Goal: Find specific page/section: Find specific page/section

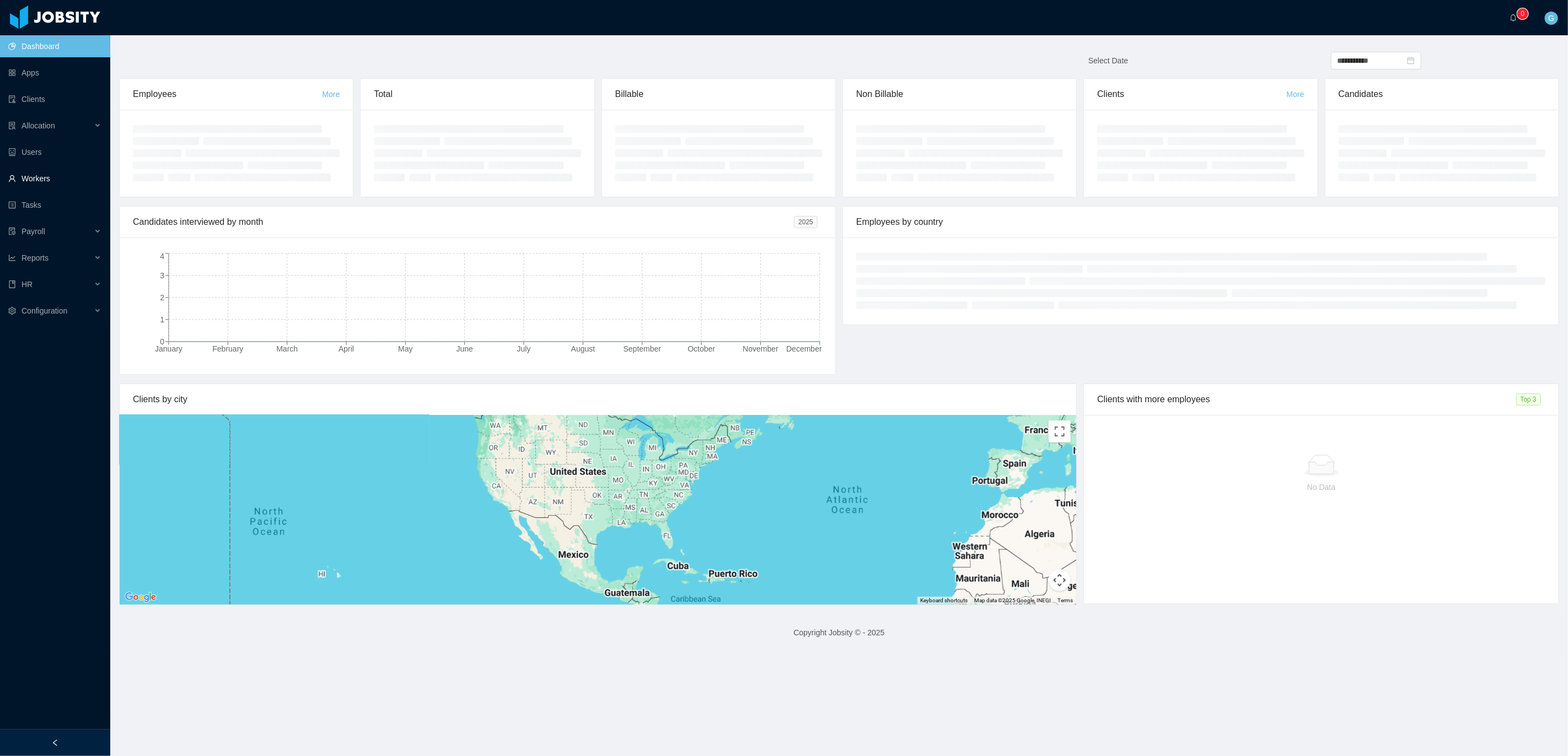
click at [40, 177] on link "Workers" at bounding box center [54, 179] width 93 height 22
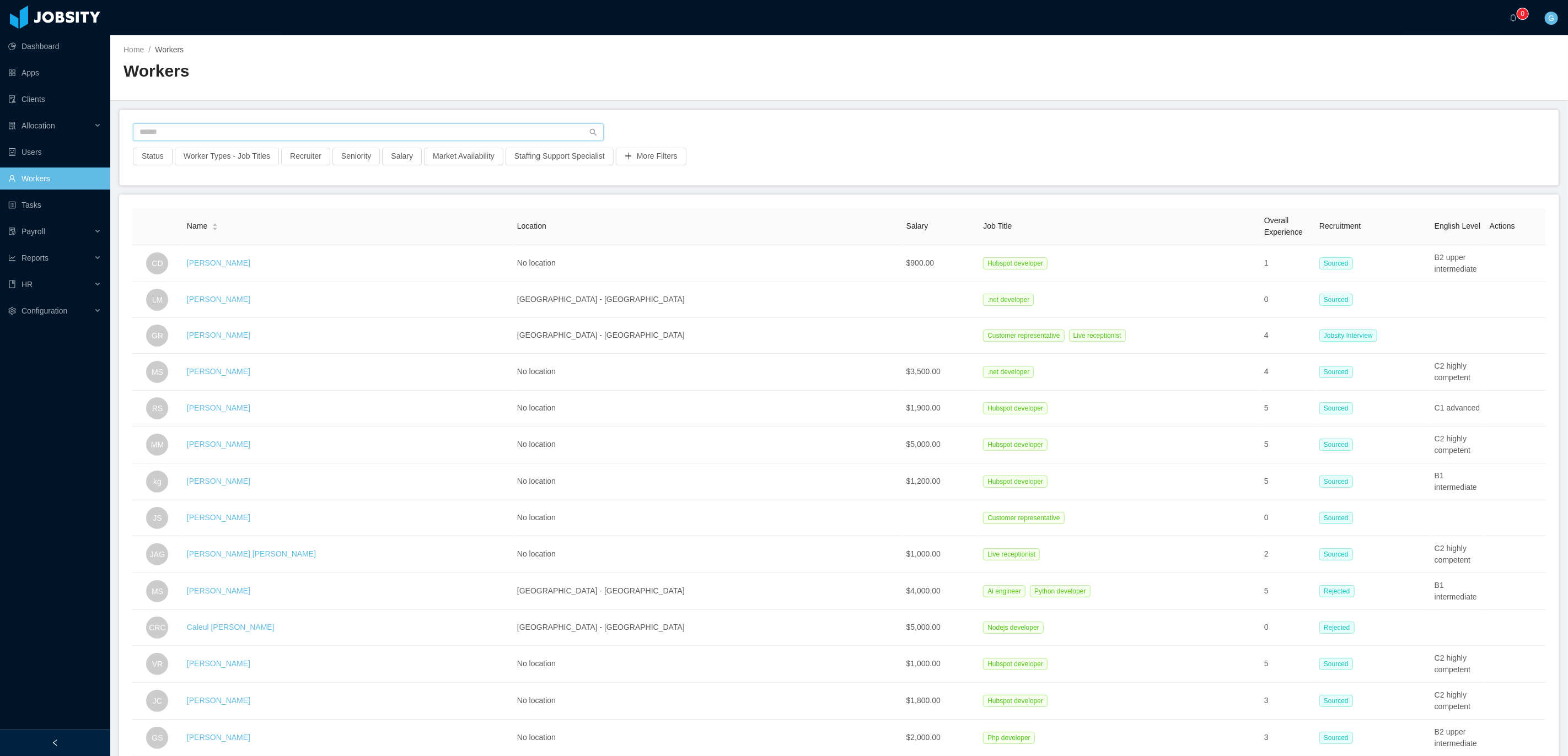
click at [154, 132] on input "text" at bounding box center [368, 132] width 471 height 18
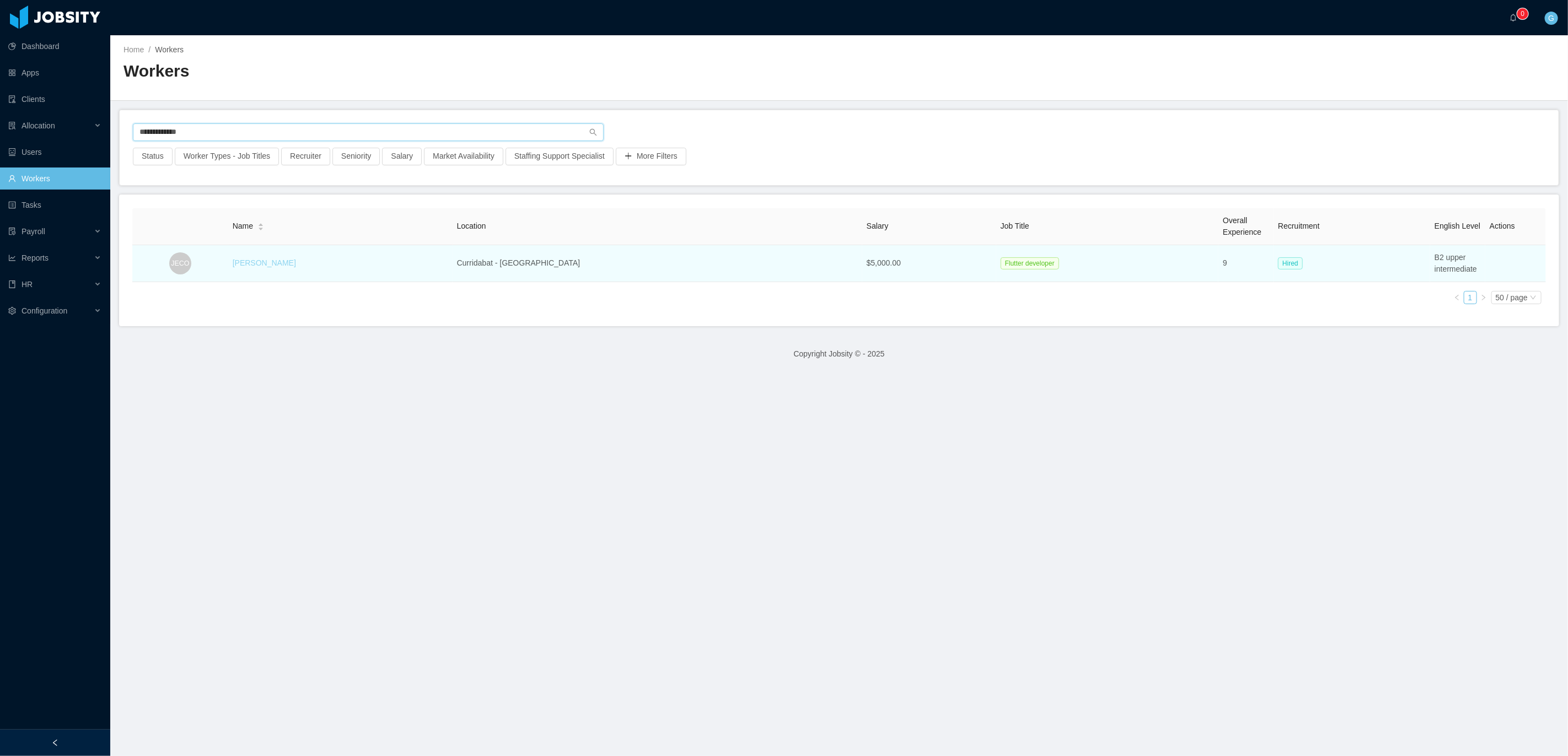
type input "**********"
click at [296, 263] on link "[PERSON_NAME]" at bounding box center [264, 263] width 63 height 9
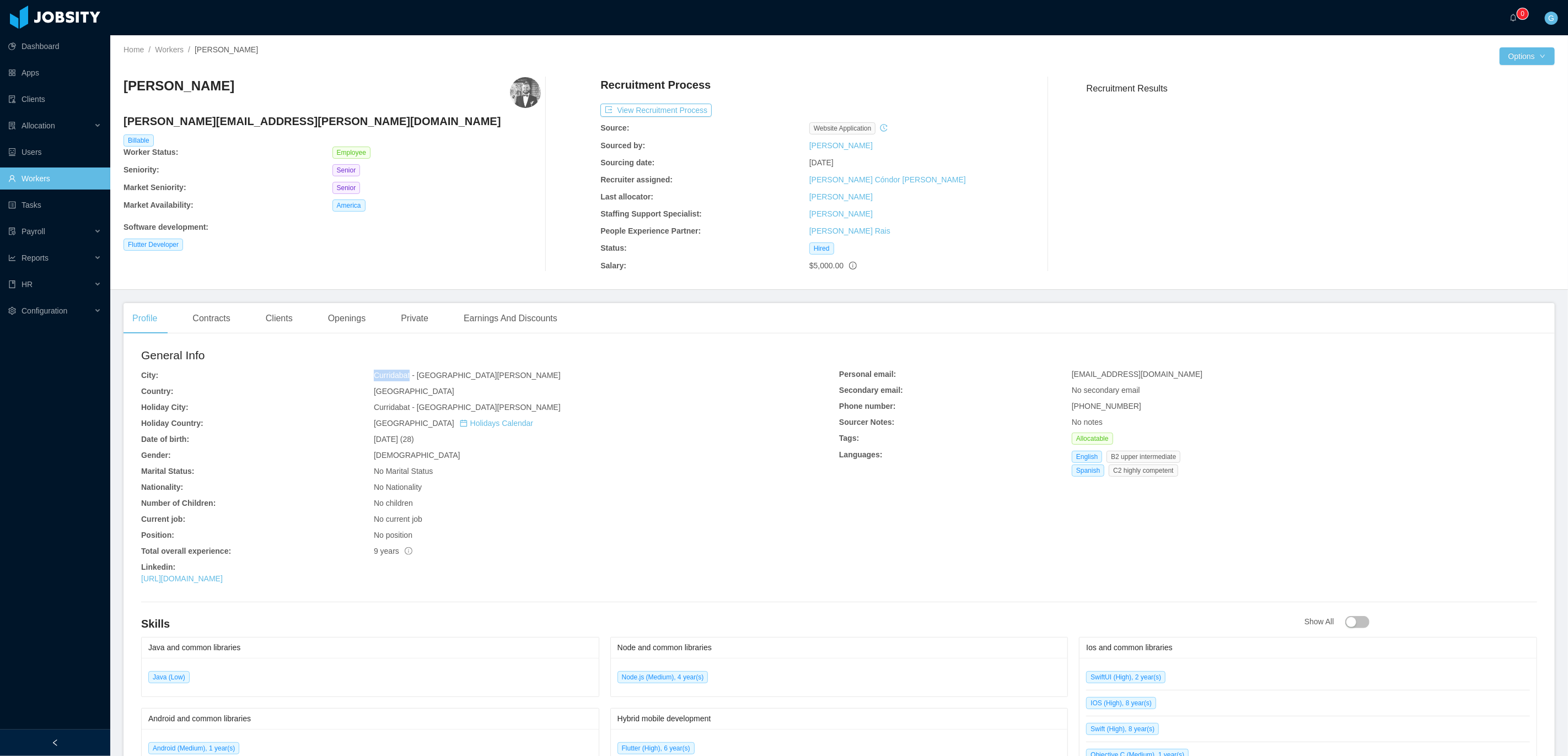
drag, startPoint x: 374, startPoint y: 372, endPoint x: 412, endPoint y: 372, distance: 38.0
click at [412, 372] on span "Curridabat - [GEOGRAPHIC_DATA][PERSON_NAME]" at bounding box center [467, 375] width 187 height 9
copy span "Curridabat"
